Goal: Task Accomplishment & Management: Complete application form

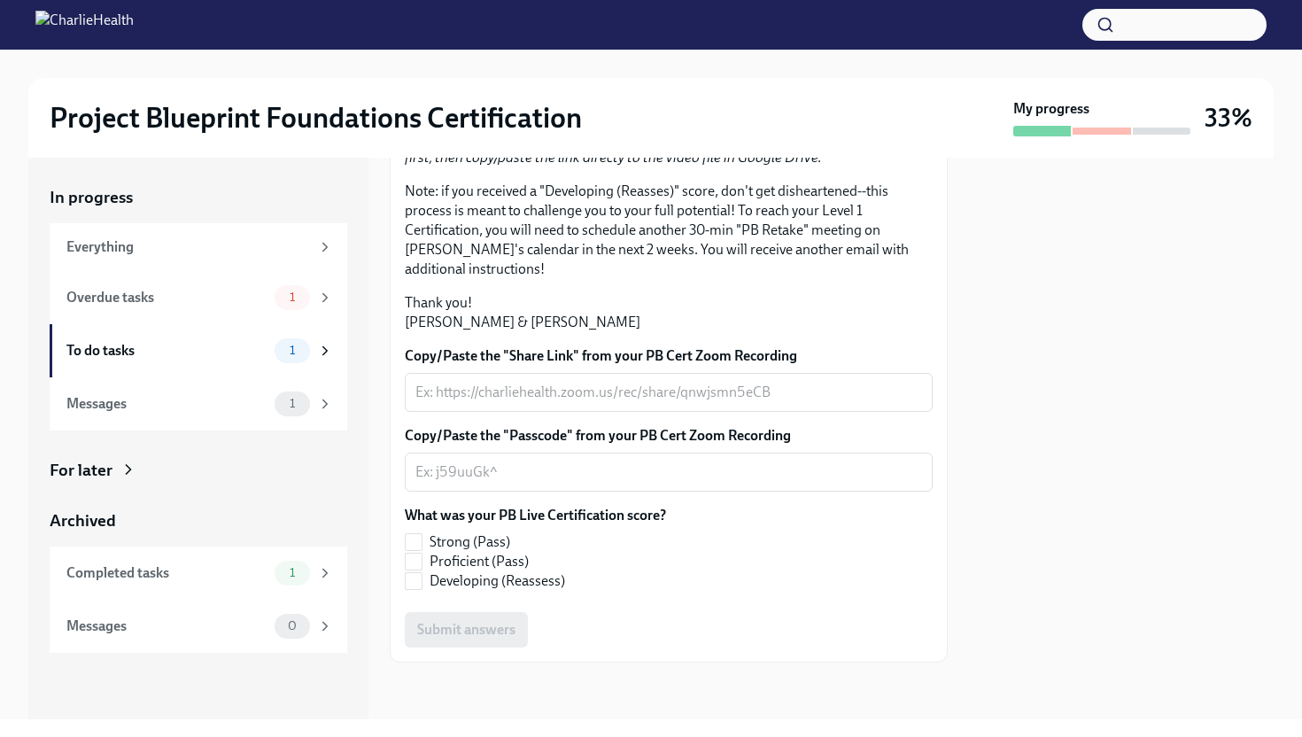
scroll to position [405, 0]
click at [494, 398] on textarea "Copy/Paste the "Share Link" from your PB Cert Zoom Recording" at bounding box center [668, 392] width 506 height 21
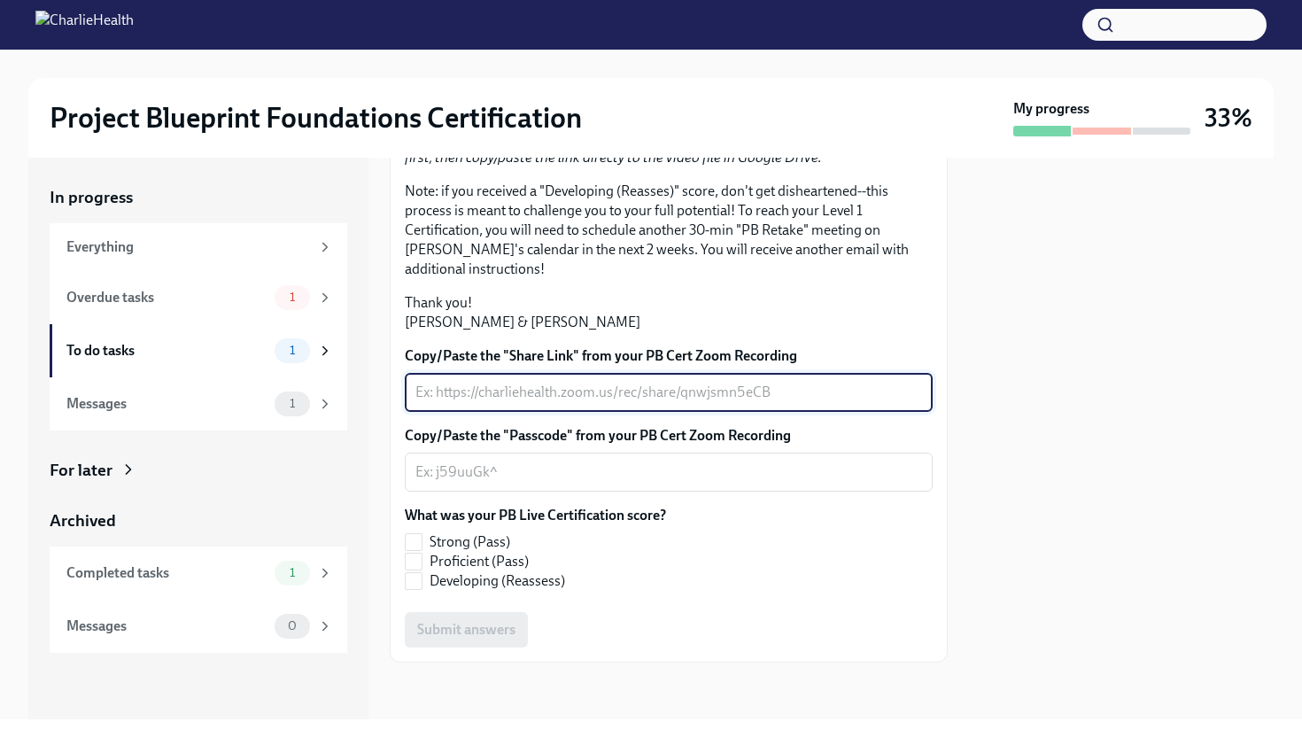
paste textarea "[URL][DOMAIN_NAME]"
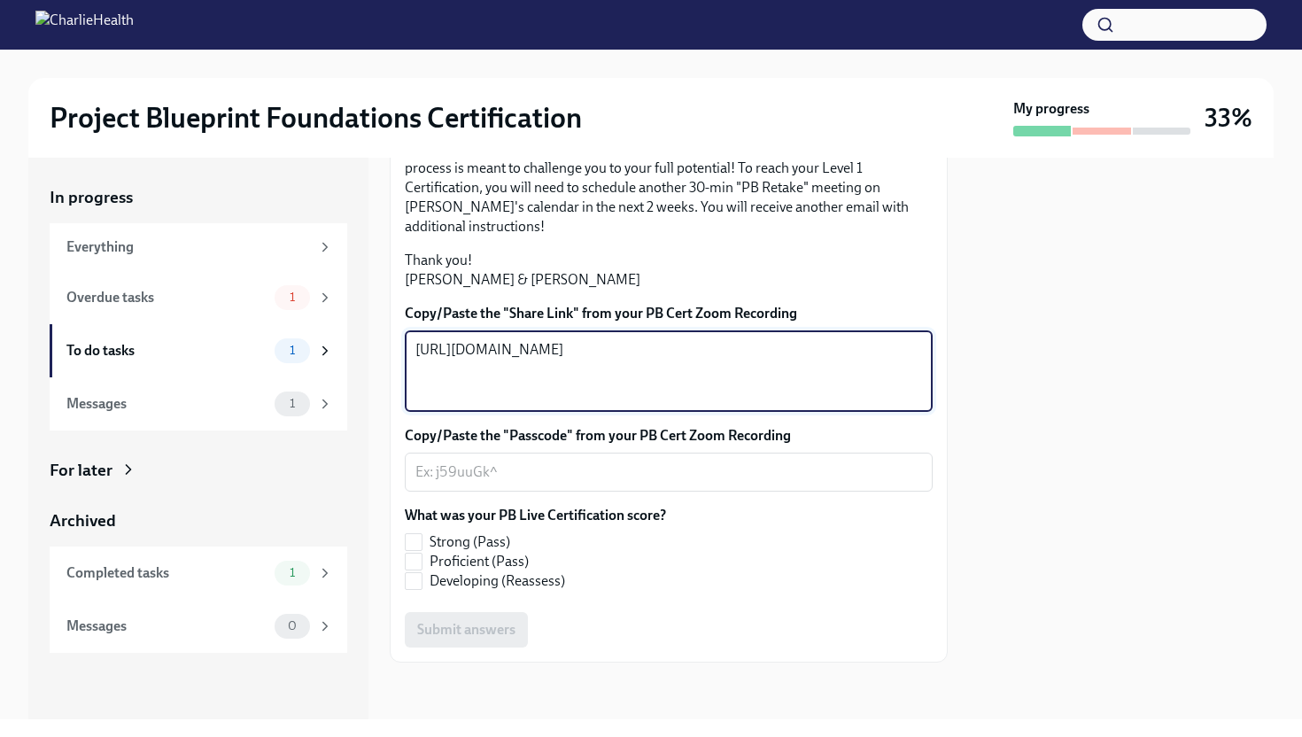
type textarea "[URL][DOMAIN_NAME]"
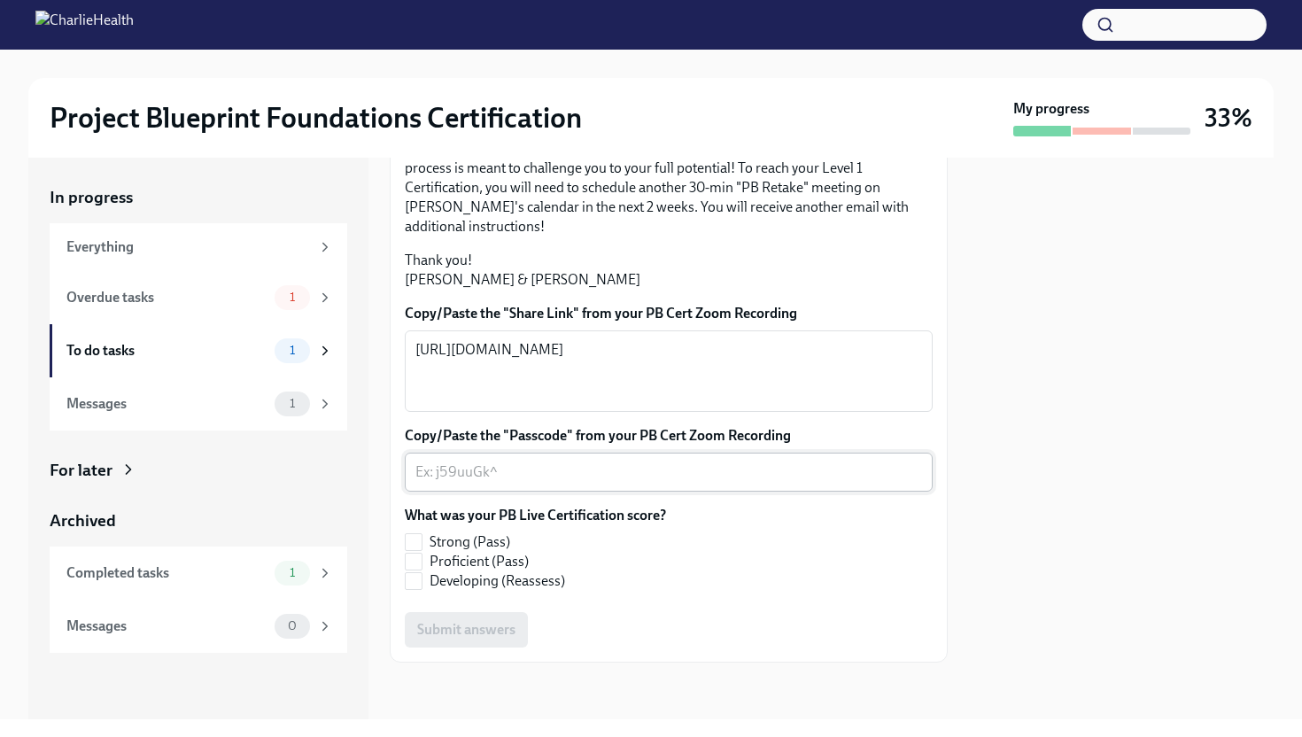
click at [505, 491] on div "x ​" at bounding box center [669, 471] width 528 height 39
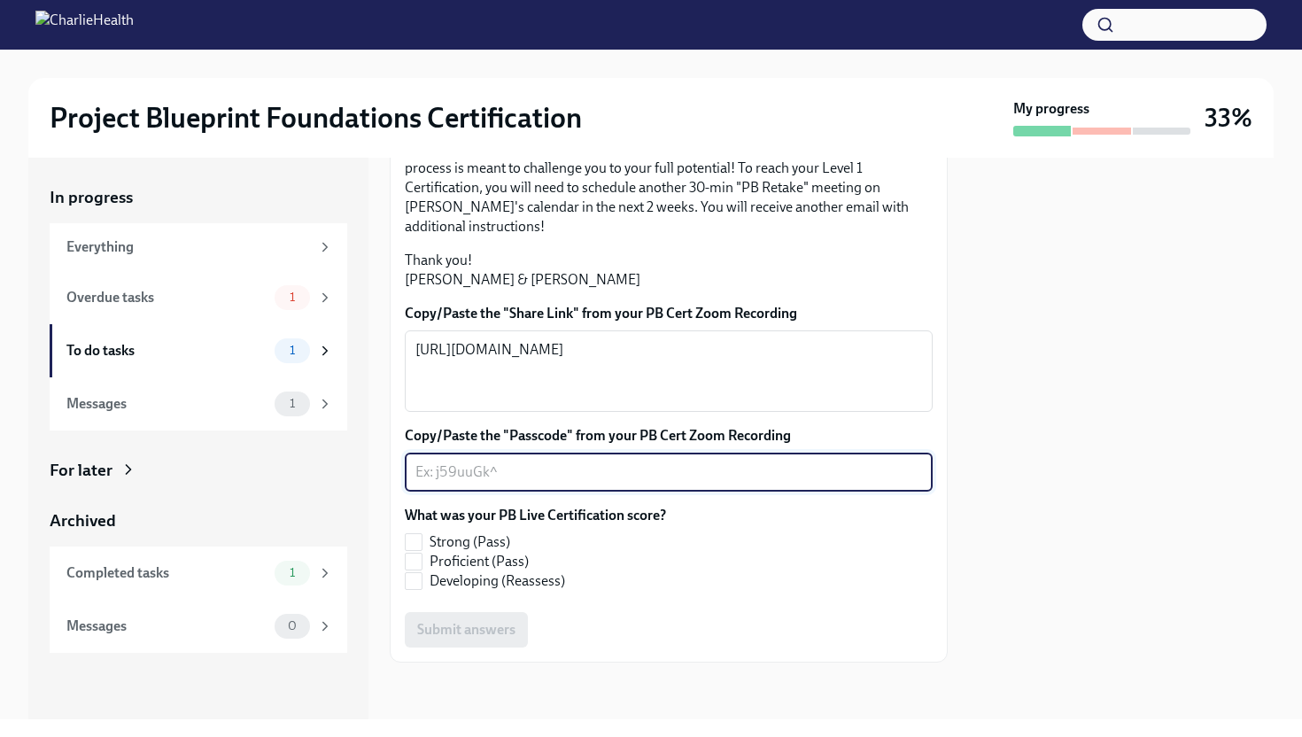
paste textarea "r^cZ1%KD"
type textarea "r^cZ1%KD"
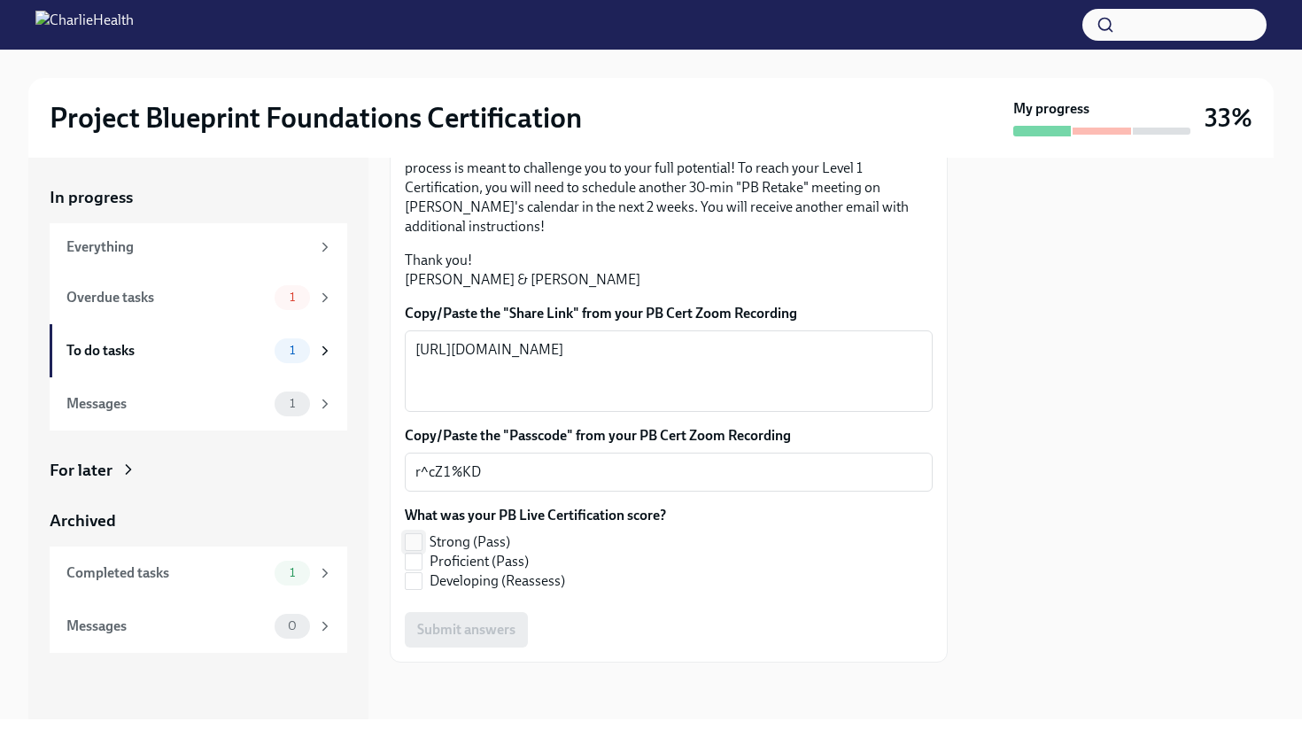
click at [421, 550] on input "Strong (Pass)" at bounding box center [414, 542] width 16 height 16
checkbox input "true"
click at [507, 627] on span "Submit answers" at bounding box center [466, 630] width 98 height 18
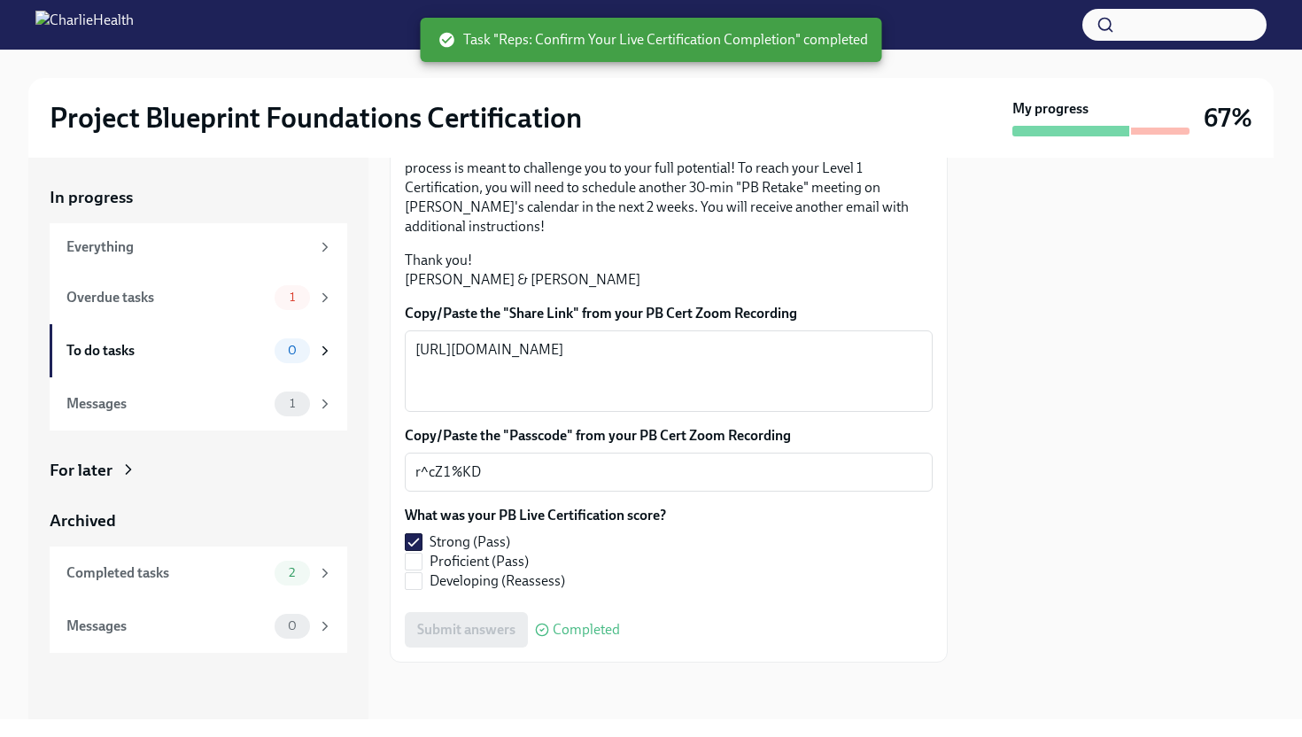
scroll to position [444, 0]
click at [174, 312] on div "Overdue tasks 1" at bounding box center [199, 297] width 298 height 53
